Goal: Task Accomplishment & Management: Manage account settings

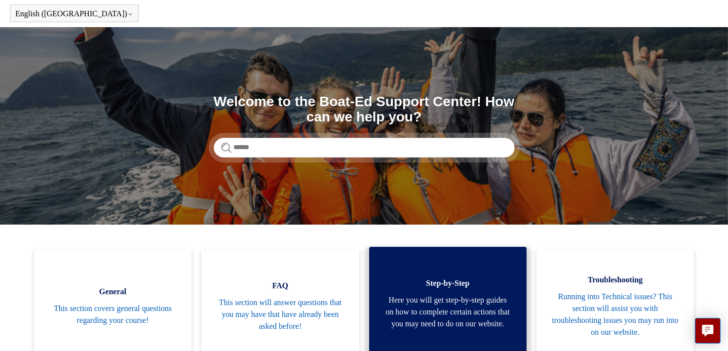
scroll to position [99, 0]
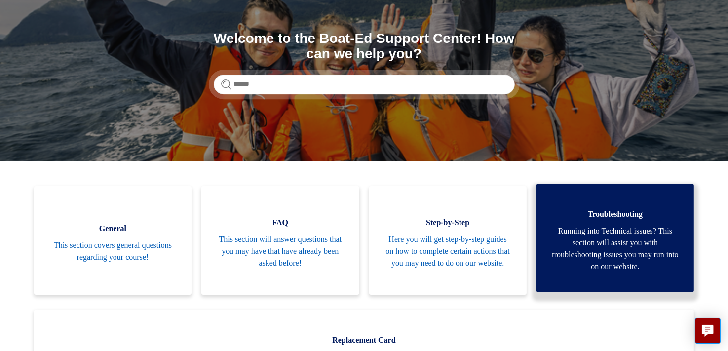
click at [610, 244] on span "Running into Technical issues? This section will assist you with troubleshootin…" at bounding box center [615, 248] width 128 height 47
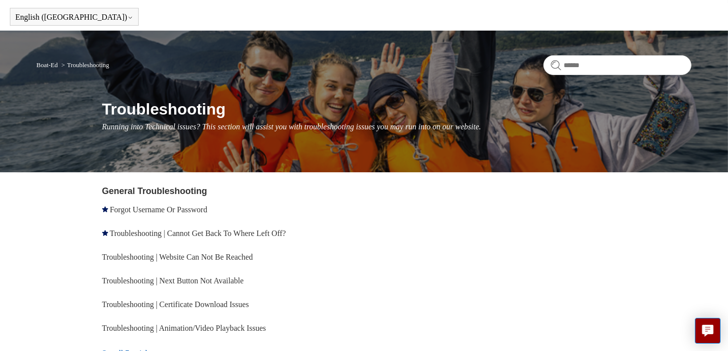
scroll to position [49, 0]
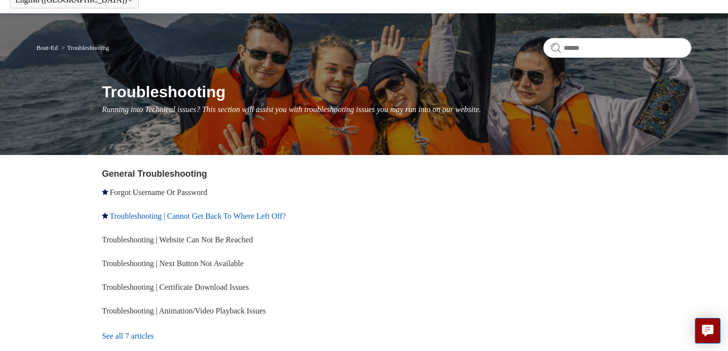
click at [231, 216] on link "Troubleshooting | Cannot Get Back To Where Left Off?" at bounding box center [198, 216] width 176 height 8
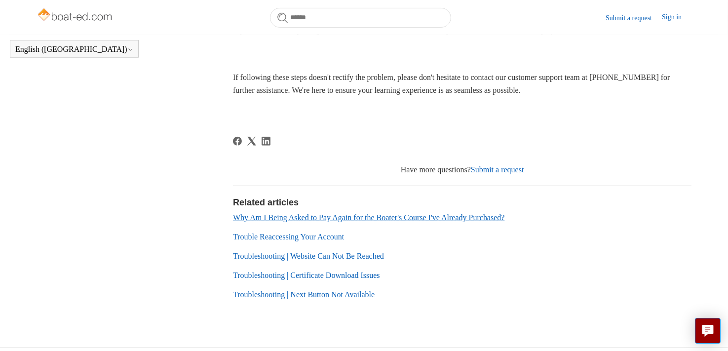
scroll to position [493, 0]
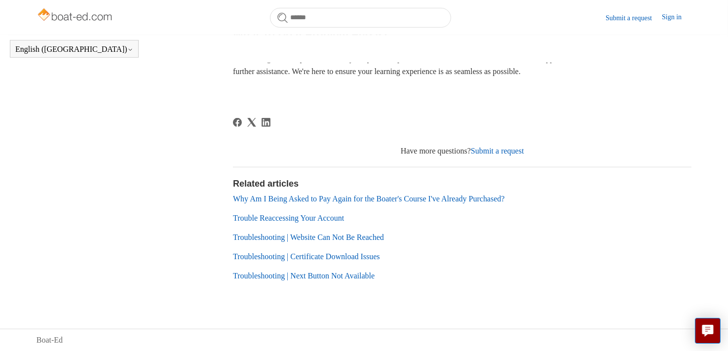
click at [320, 198] on link "Why Am I Being Asked to Pay Again for the Boater's Course I've Already Purchase…" at bounding box center [369, 198] width 272 height 8
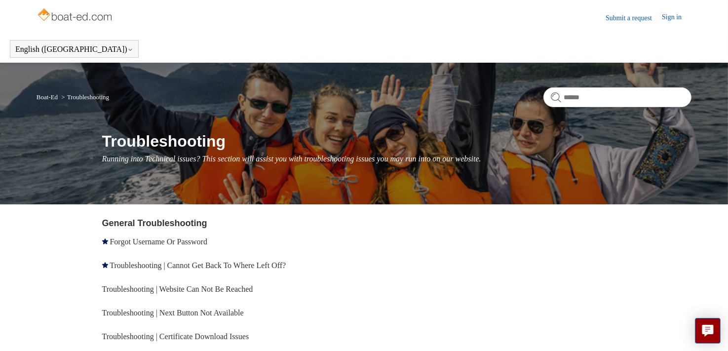
click at [65, 15] on img at bounding box center [76, 16] width 78 height 20
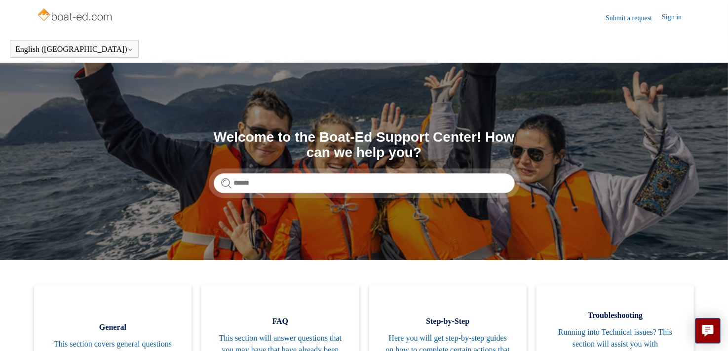
click at [81, 18] on img at bounding box center [76, 16] width 78 height 20
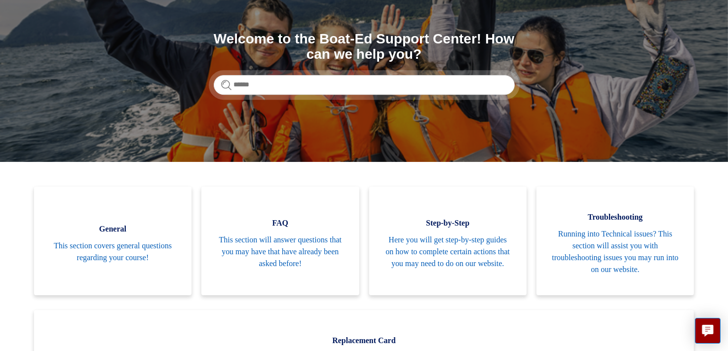
scroll to position [99, 0]
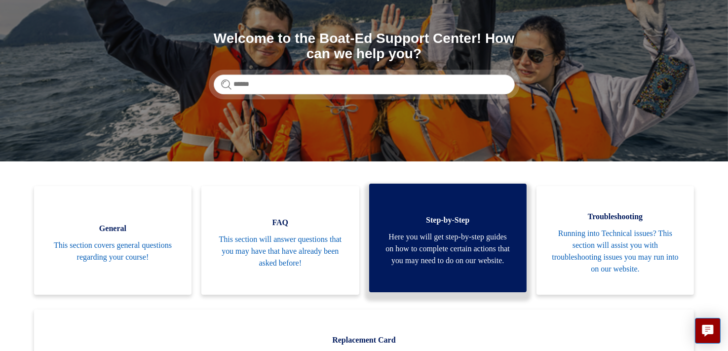
click at [427, 239] on span "Here you will get step-by-step guides on how to complete certain actions that y…" at bounding box center [448, 249] width 128 height 36
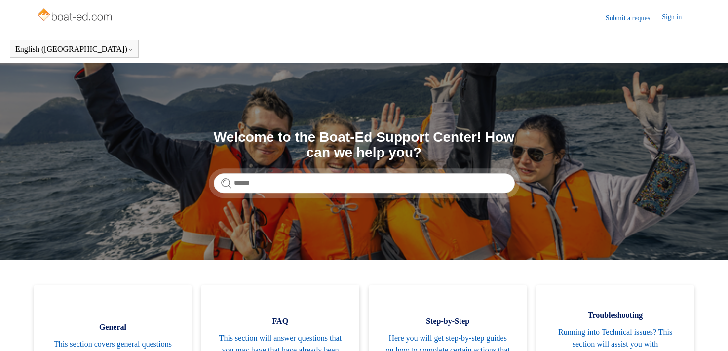
scroll to position [99, 0]
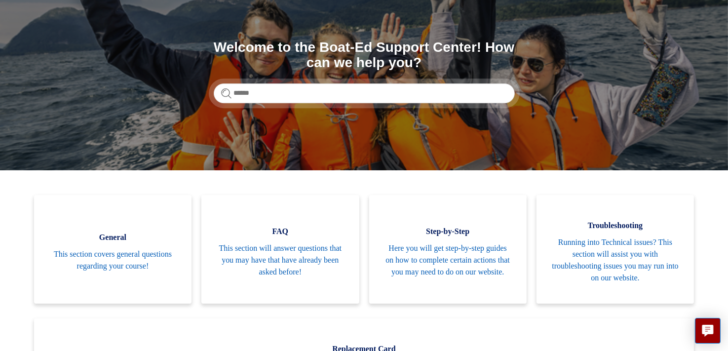
scroll to position [99, 0]
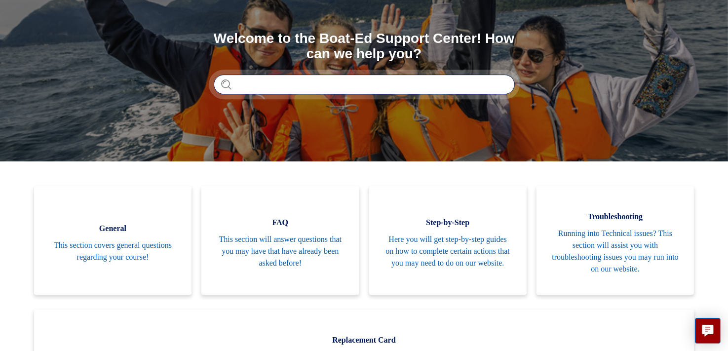
click at [256, 87] on input "Search" at bounding box center [364, 84] width 301 height 20
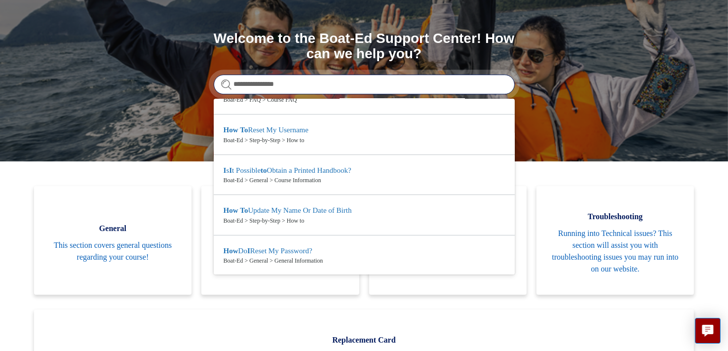
scroll to position [0, 0]
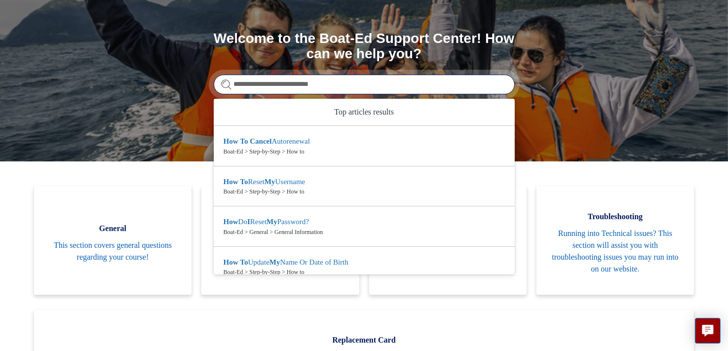
type input "**********"
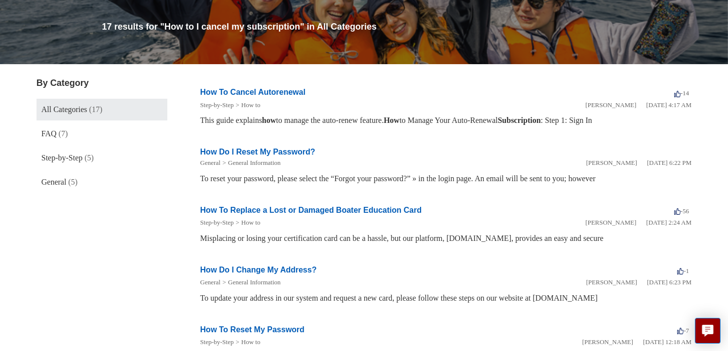
scroll to position [99, 0]
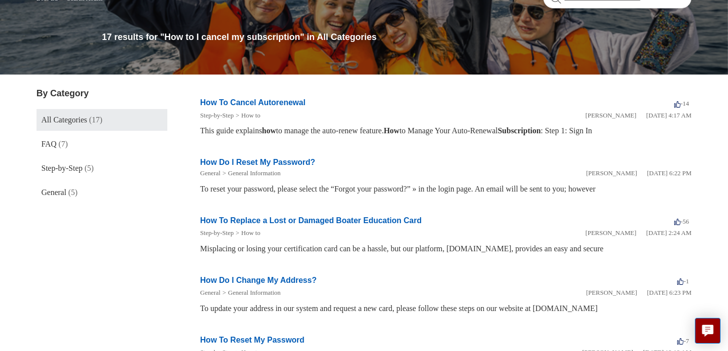
click at [274, 101] on link "How To Cancel Autorenewal" at bounding box center [252, 102] width 105 height 8
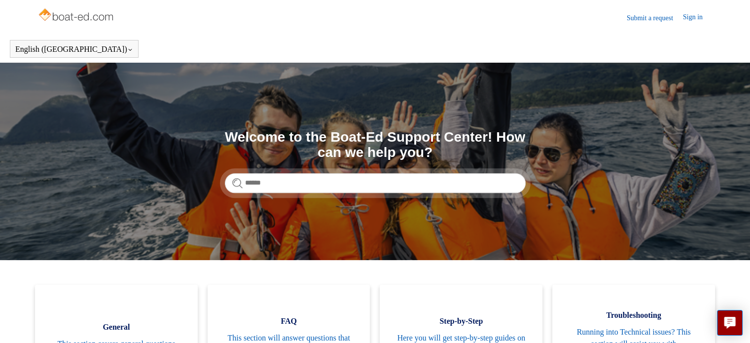
click at [649, 17] on link "Submit a request" at bounding box center [655, 18] width 56 height 10
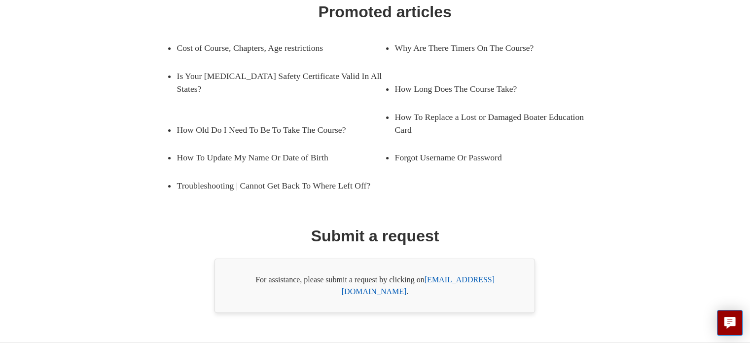
scroll to position [175, 0]
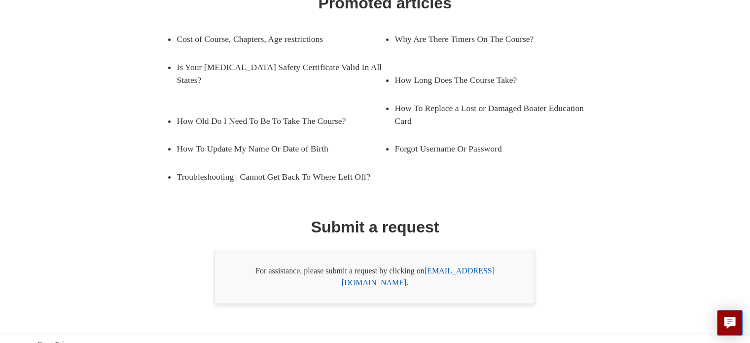
click at [471, 269] on link "support@boat-ed.com" at bounding box center [418, 276] width 153 height 20
